Goal: Task Accomplishment & Management: Complete application form

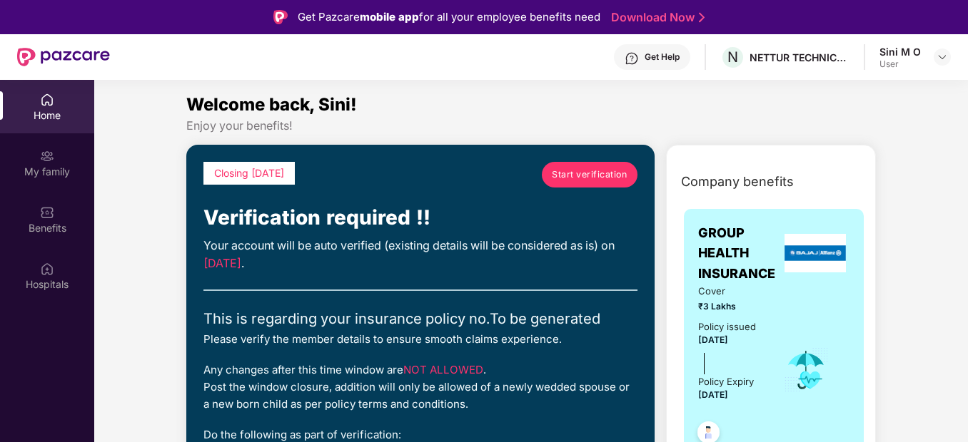
click at [589, 171] on span "Start verification" at bounding box center [589, 175] width 75 height 14
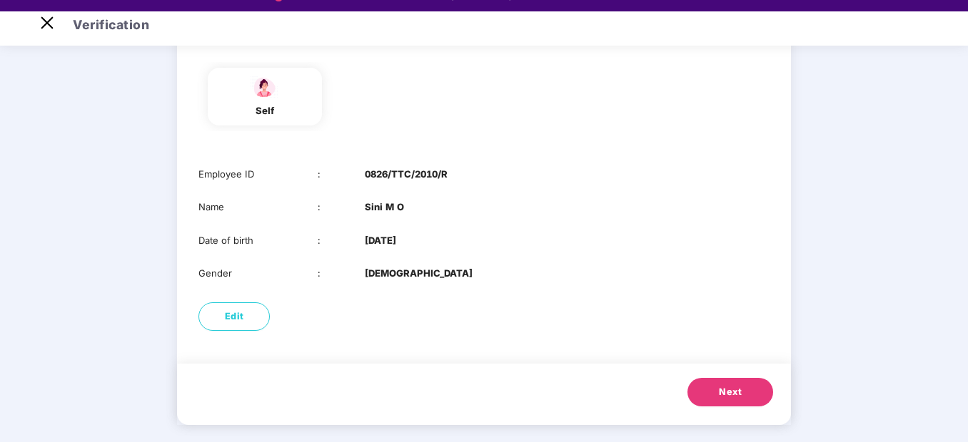
scroll to position [34, 0]
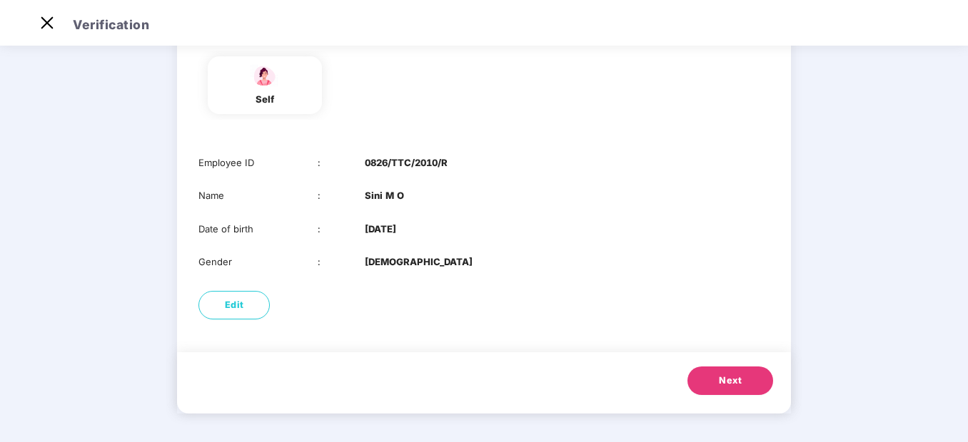
click at [728, 382] on span "Next" at bounding box center [730, 381] width 23 height 14
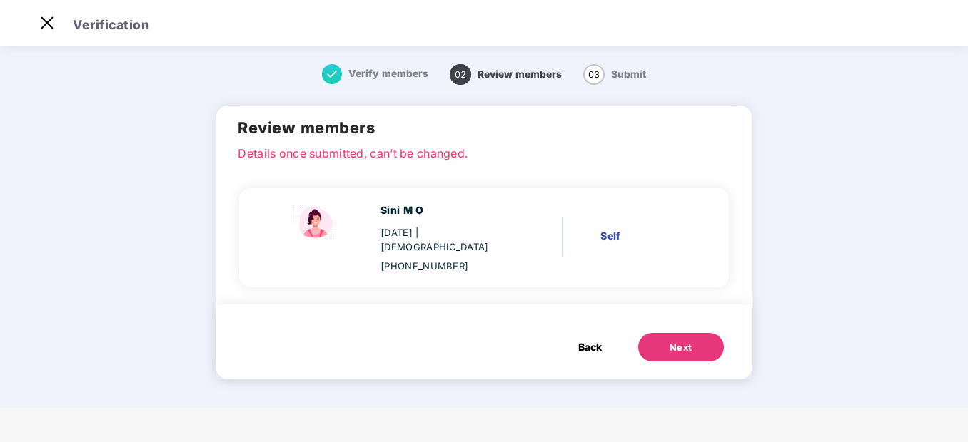
scroll to position [0, 0]
click at [525, 78] on span "Review members" at bounding box center [519, 74] width 84 height 11
click at [455, 71] on span "02" at bounding box center [460, 74] width 21 height 21
click at [592, 340] on span "Back" at bounding box center [590, 348] width 24 height 16
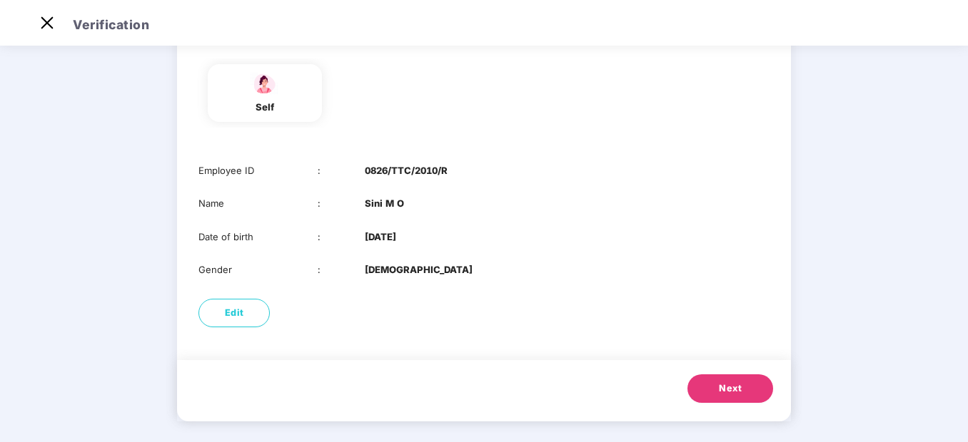
scroll to position [122, 0]
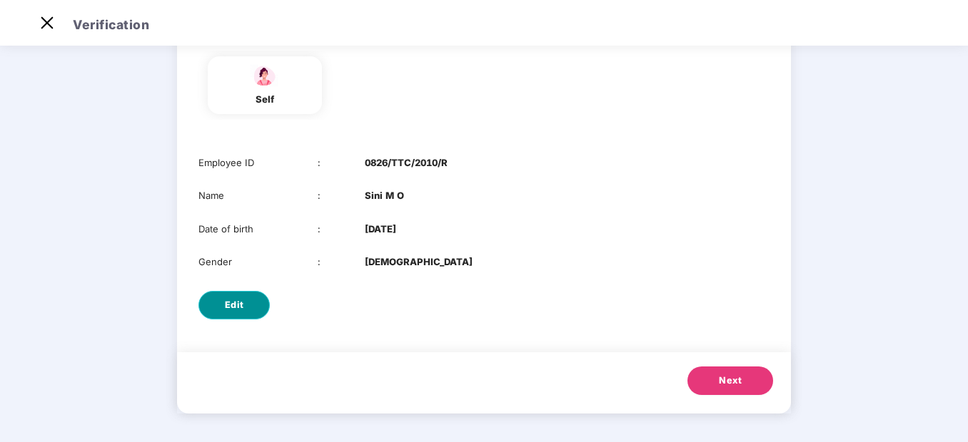
click at [238, 303] on span "Edit" at bounding box center [234, 305] width 19 height 14
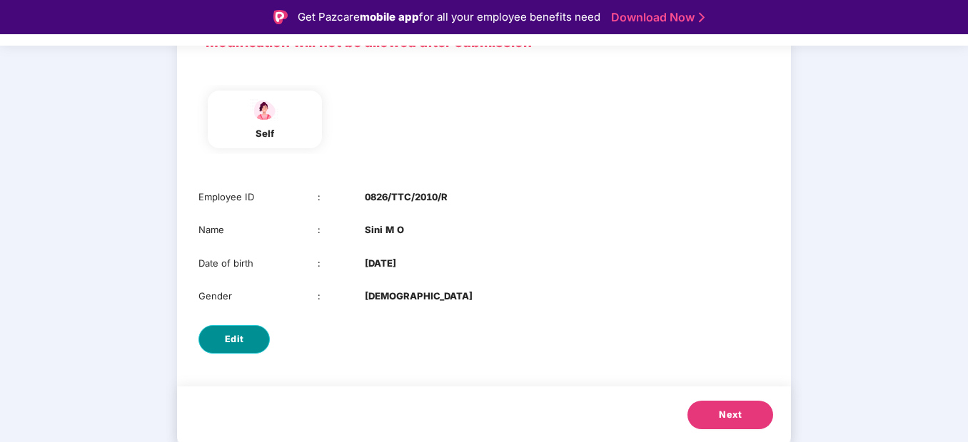
select select "******"
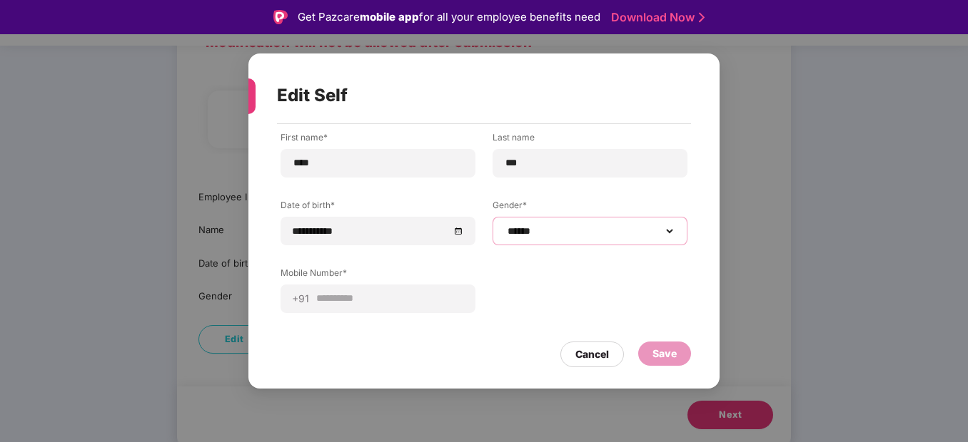
click at [660, 234] on select "**********" at bounding box center [590, 231] width 171 height 11
click at [587, 354] on div "Cancel" at bounding box center [592, 355] width 34 height 16
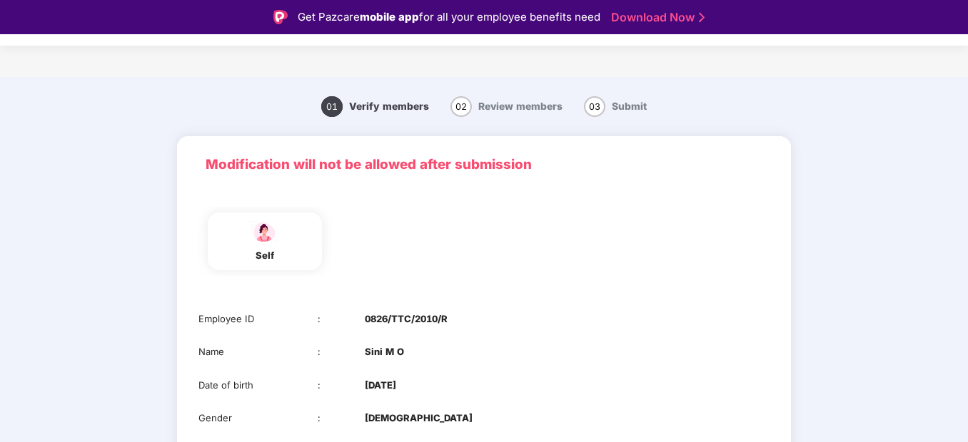
click at [395, 111] on span "Verify members" at bounding box center [389, 106] width 80 height 11
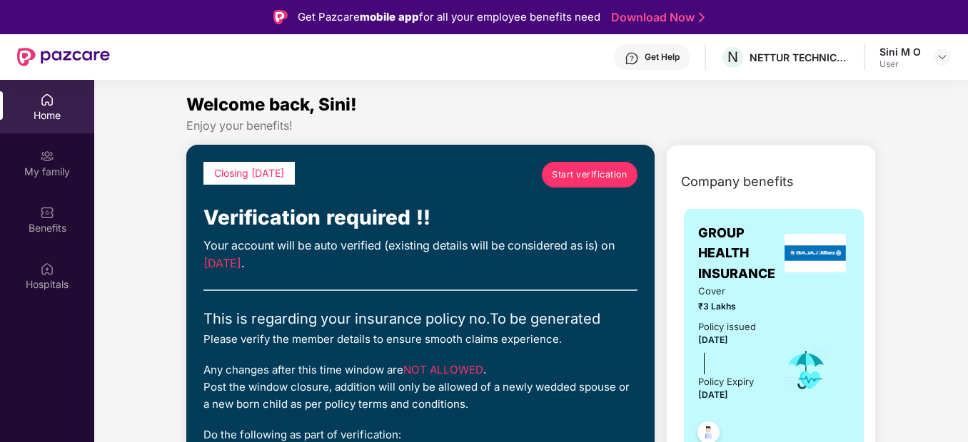
click at [604, 171] on span "Start verification" at bounding box center [589, 175] width 75 height 14
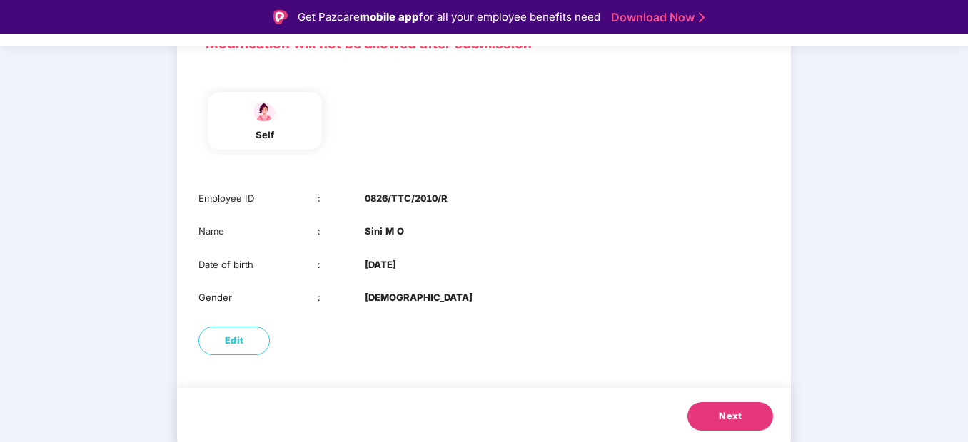
scroll to position [122, 0]
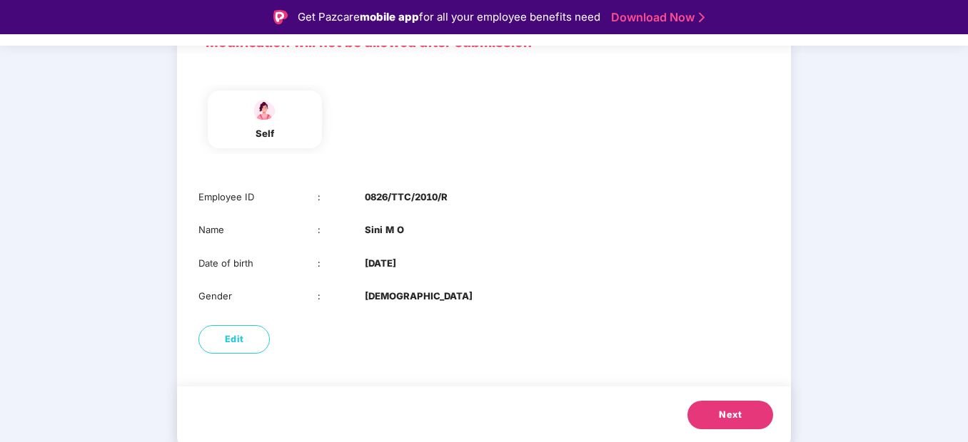
click at [731, 415] on span "Next" at bounding box center [730, 415] width 23 height 14
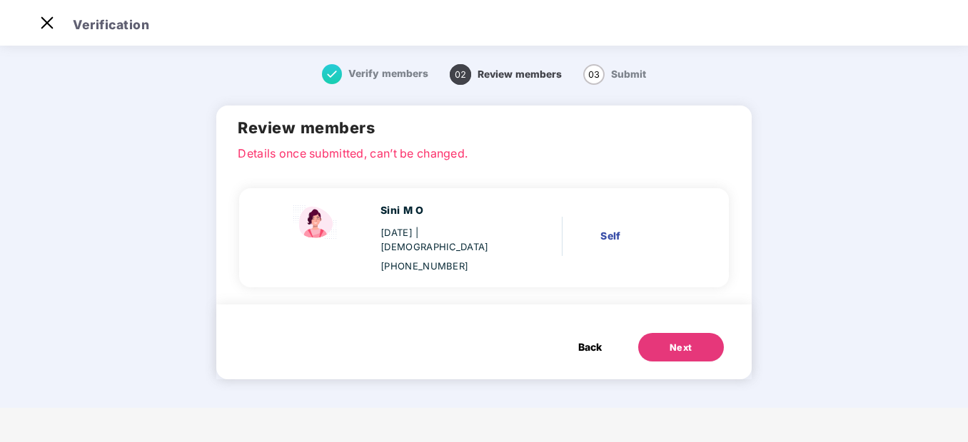
scroll to position [0, 0]
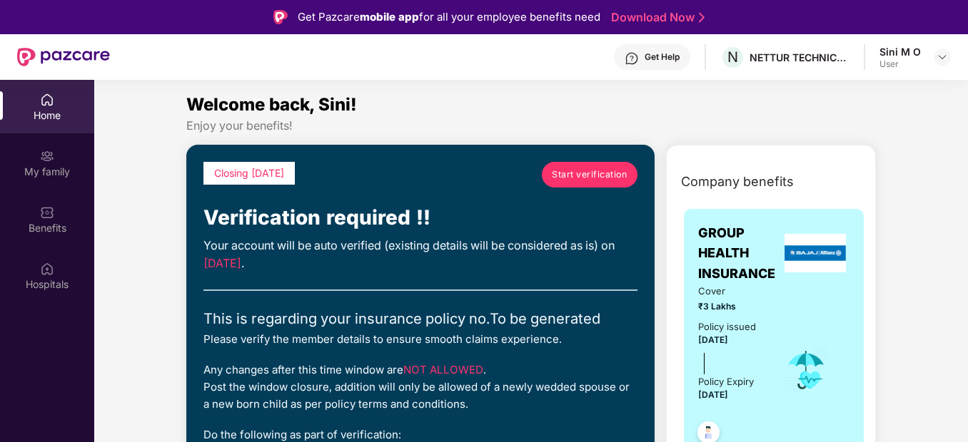
click at [609, 168] on span "Start verification" at bounding box center [589, 175] width 75 height 14
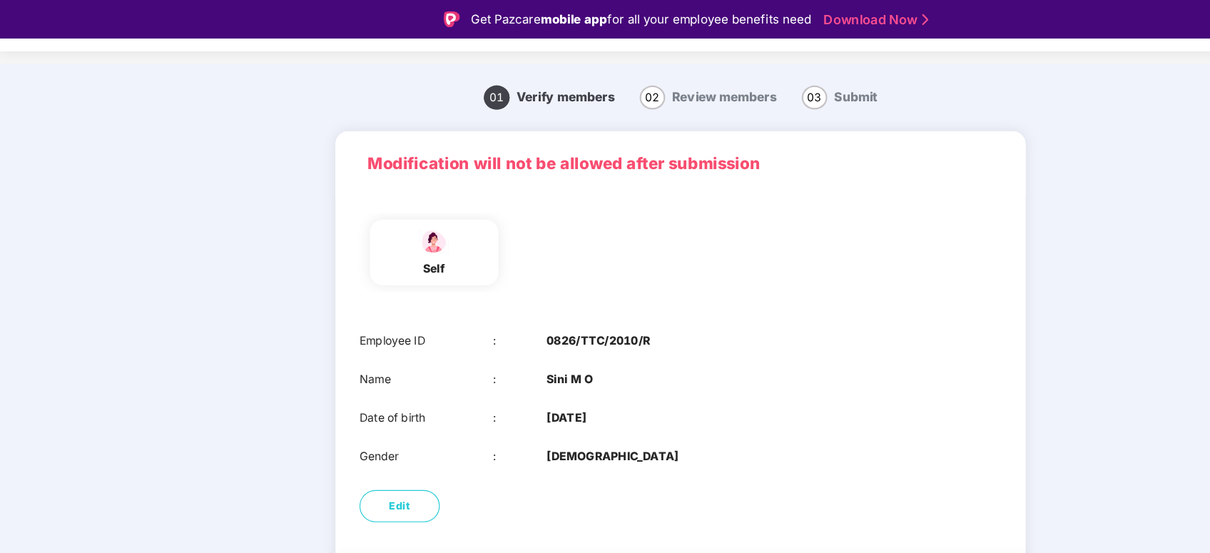
scroll to position [19, 0]
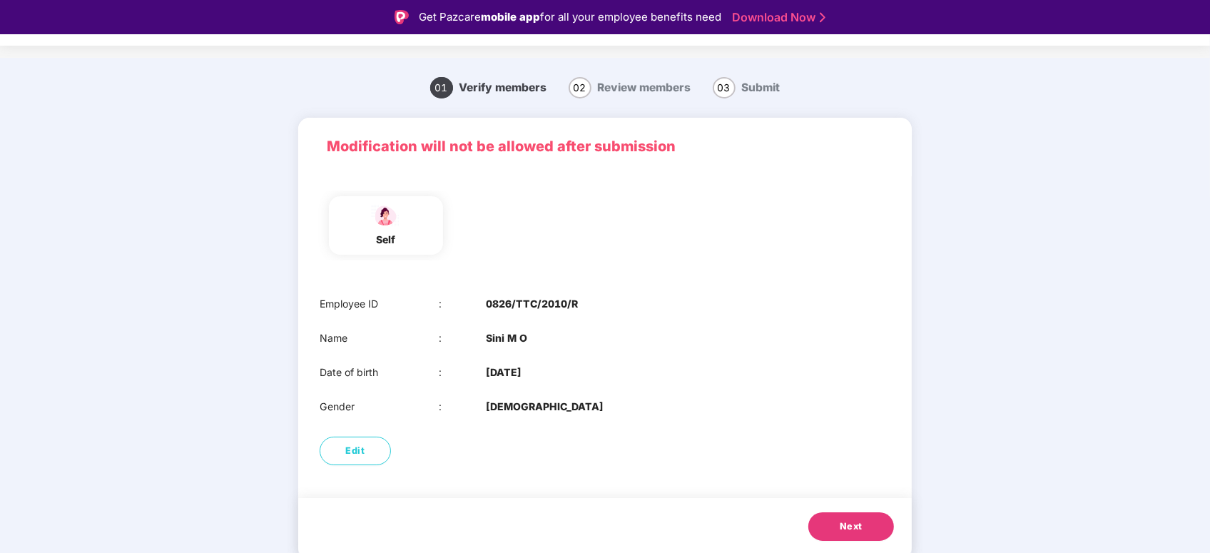
click at [642, 84] on span "Review members" at bounding box center [644, 88] width 93 height 14
